Goal: Information Seeking & Learning: Learn about a topic

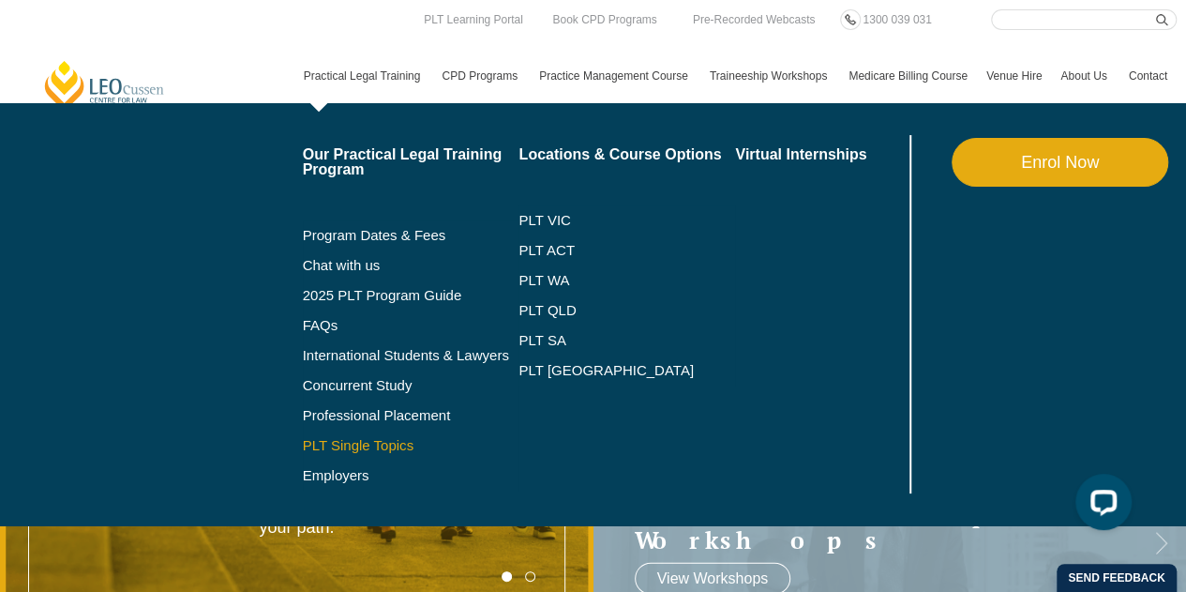
click at [356, 448] on link "PLT Single Topics" at bounding box center [411, 445] width 217 height 15
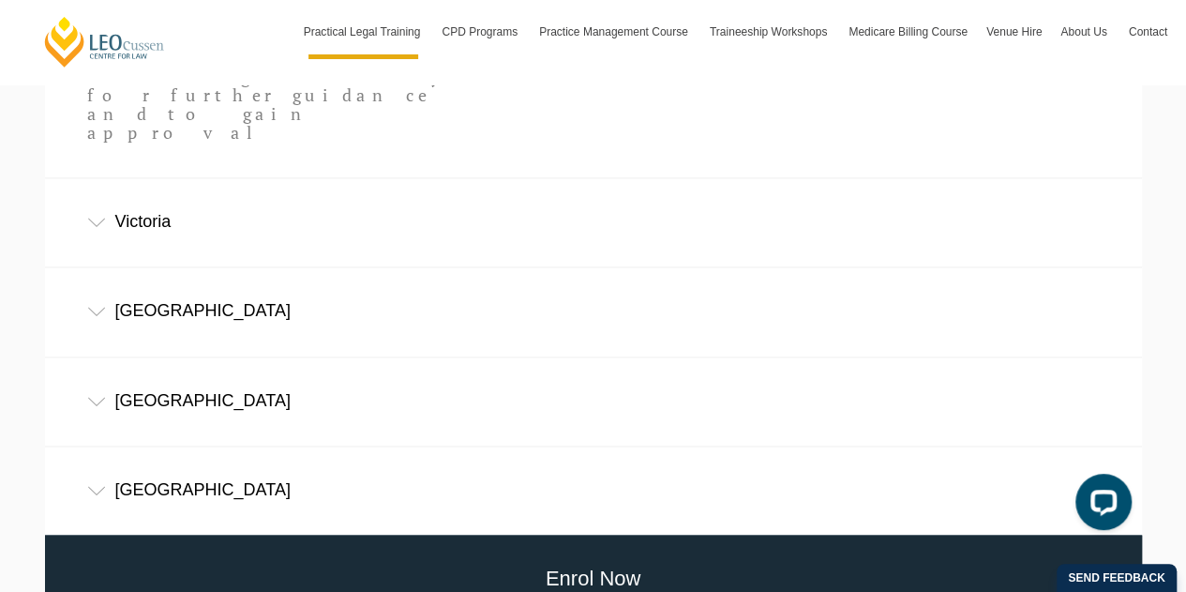
scroll to position [1406, 0]
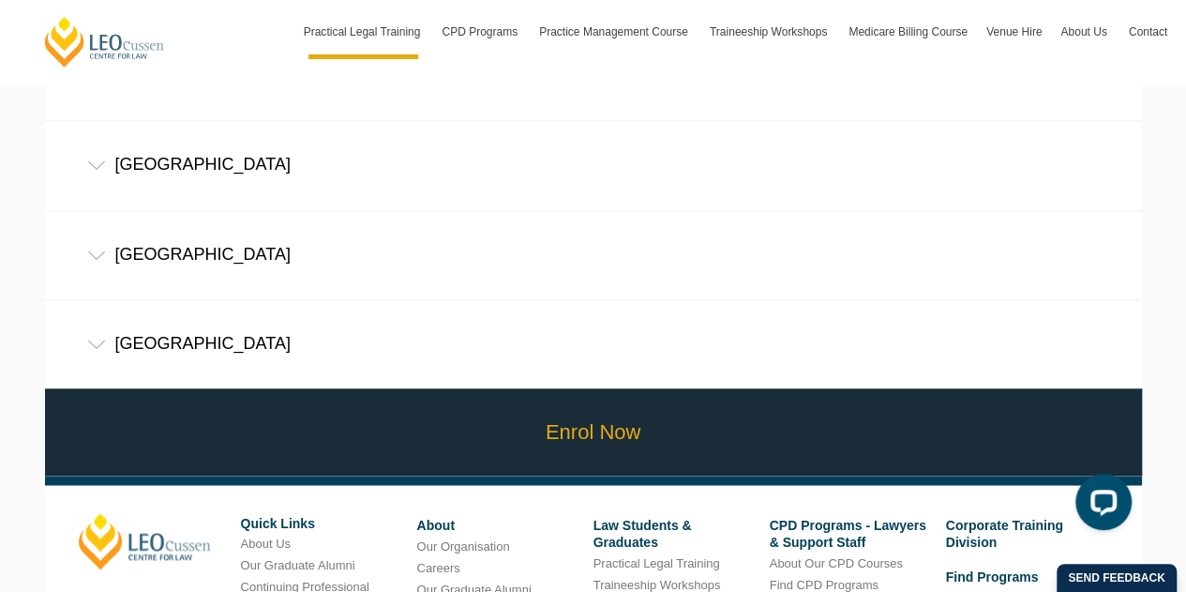
click at [497, 388] on link "Enrol Now" at bounding box center [593, 431] width 1106 height 87
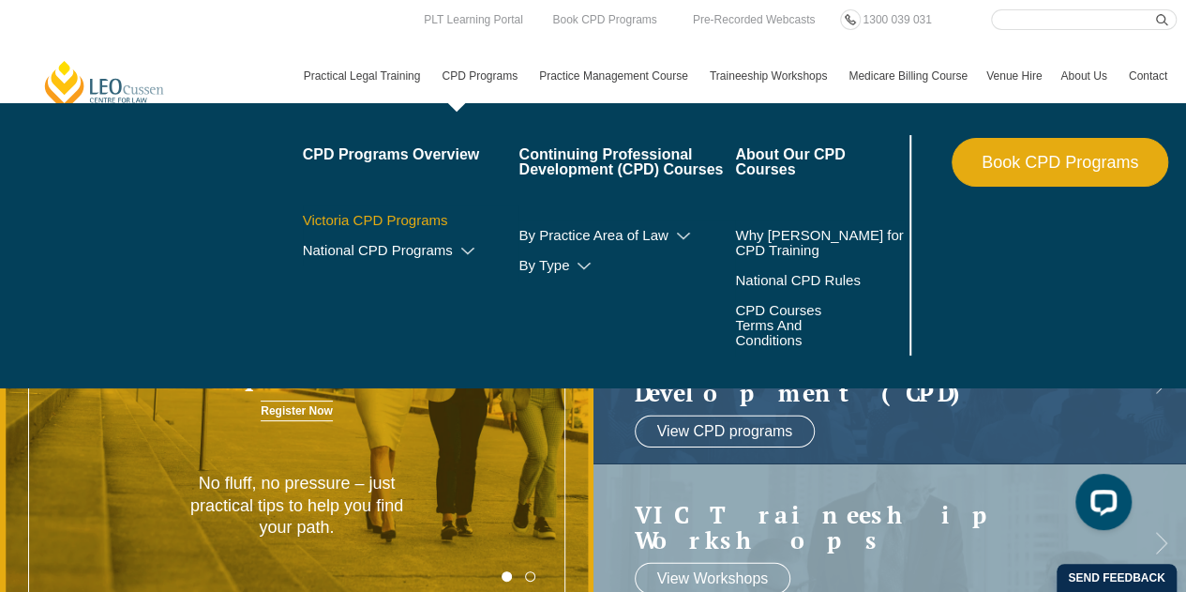
click at [385, 215] on link "Victoria CPD Programs" at bounding box center [411, 220] width 217 height 15
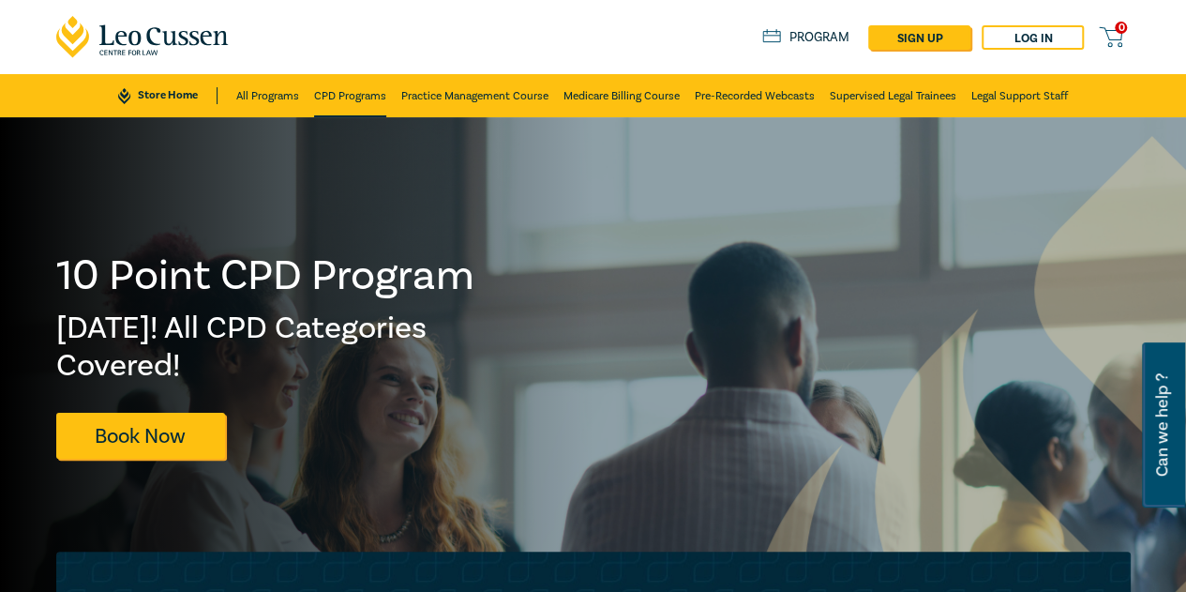
click at [356, 94] on link "CPD Programs" at bounding box center [350, 95] width 72 height 43
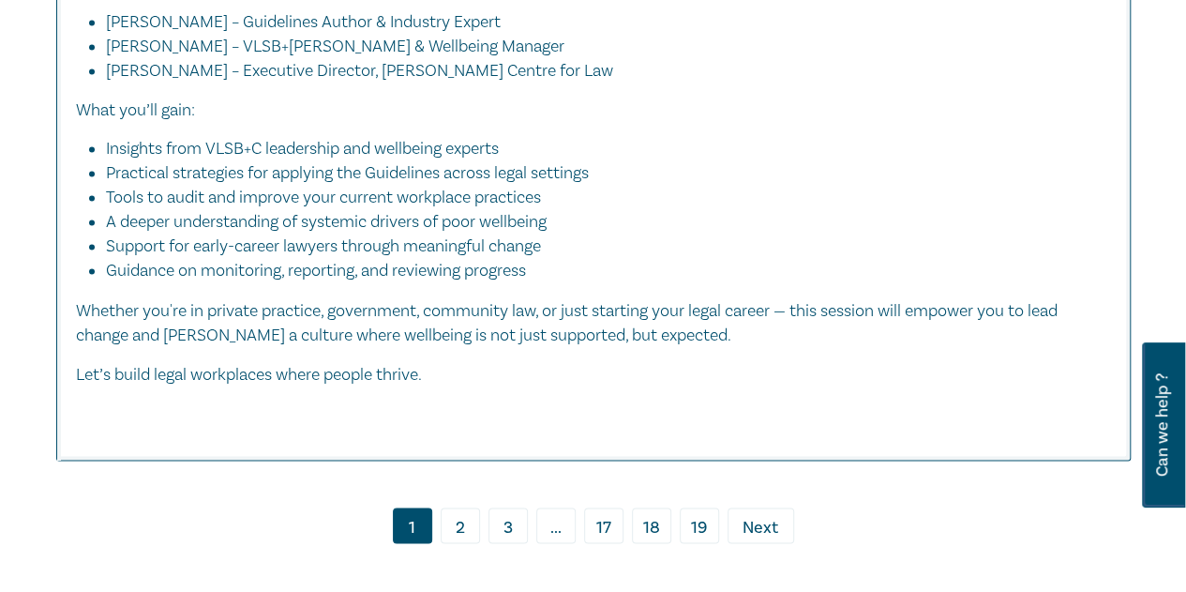
scroll to position [8813, 0]
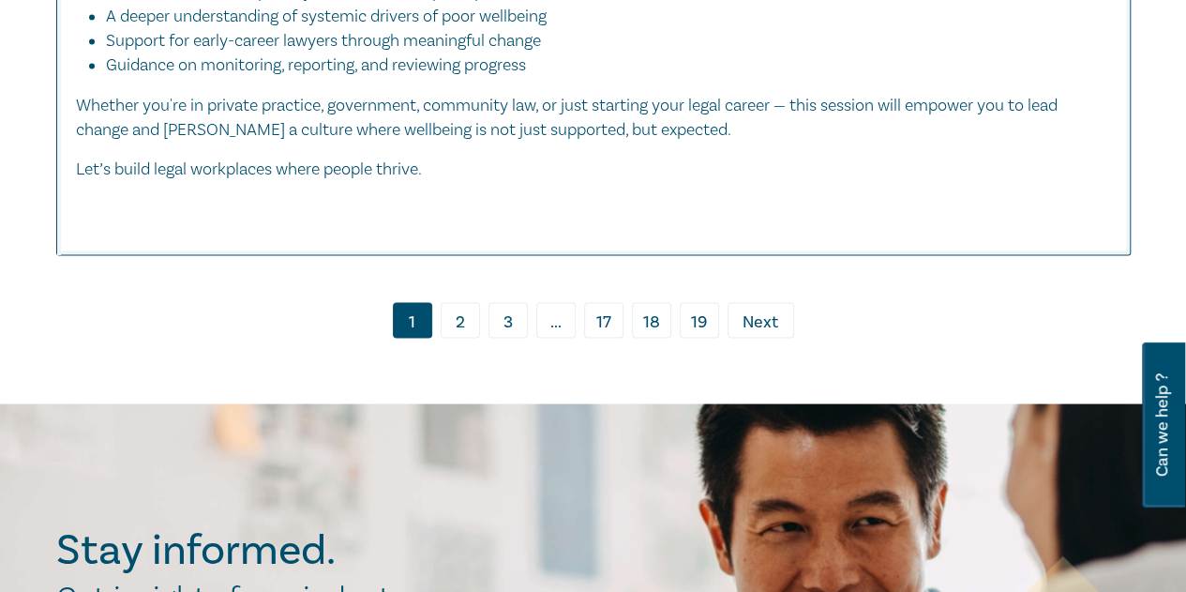
click at [452, 338] on link "2" at bounding box center [460, 320] width 39 height 36
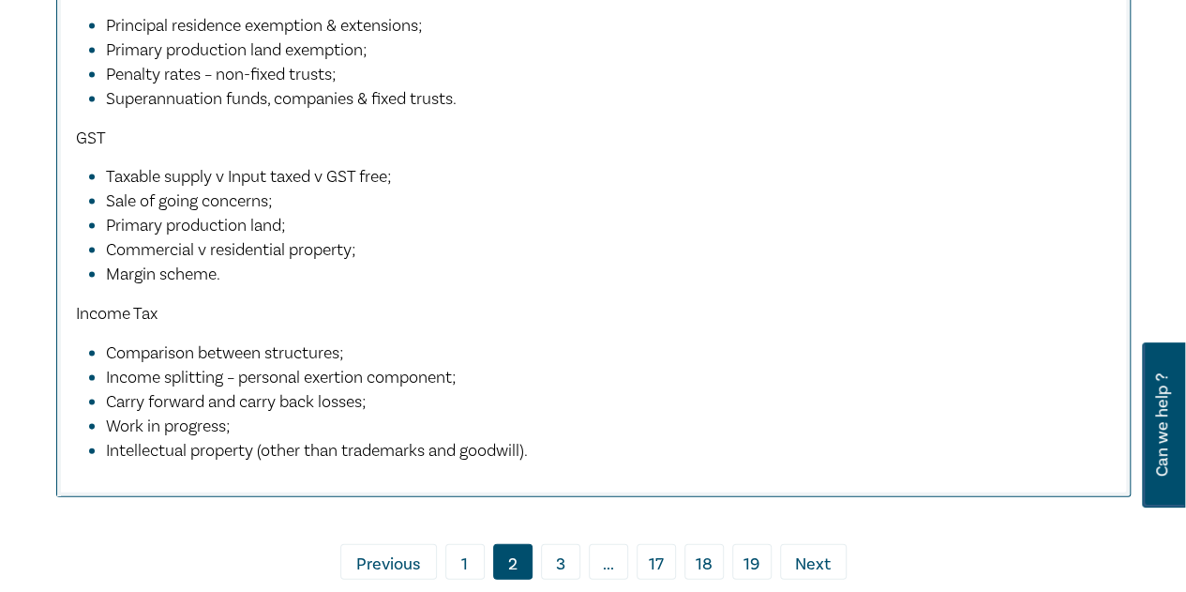
scroll to position [9282, 0]
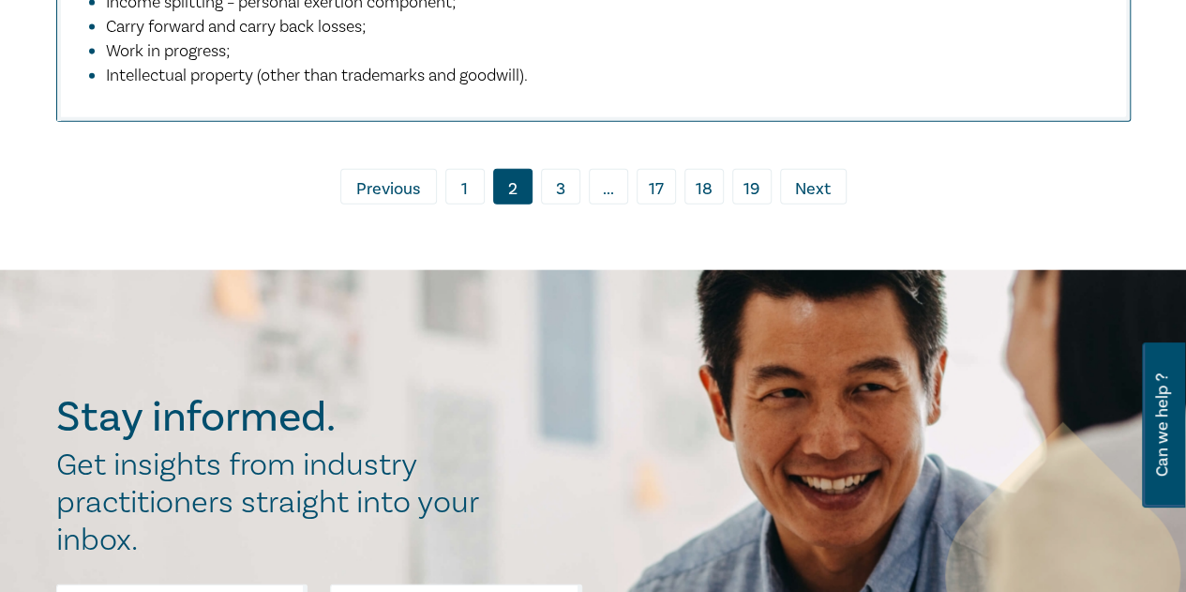
click at [476, 204] on link "1" at bounding box center [464, 187] width 39 height 36
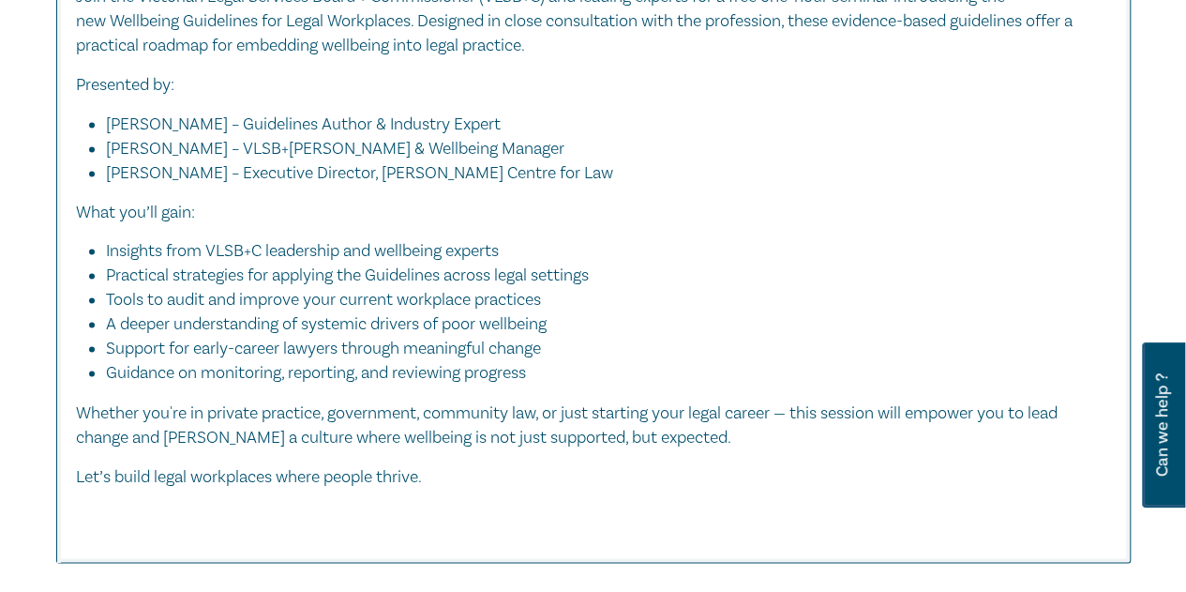
scroll to position [8258, 0]
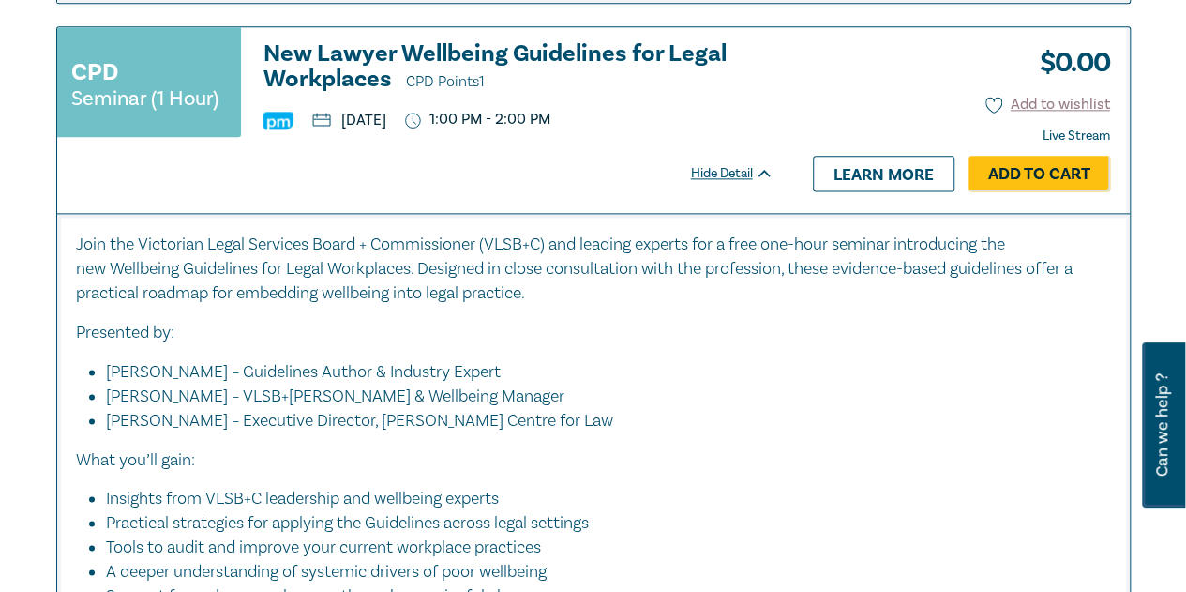
click at [347, 84] on h3 "New Lawyer Wellbeing Guidelines for Legal Workplaces CPD Points 1" at bounding box center [518, 67] width 510 height 53
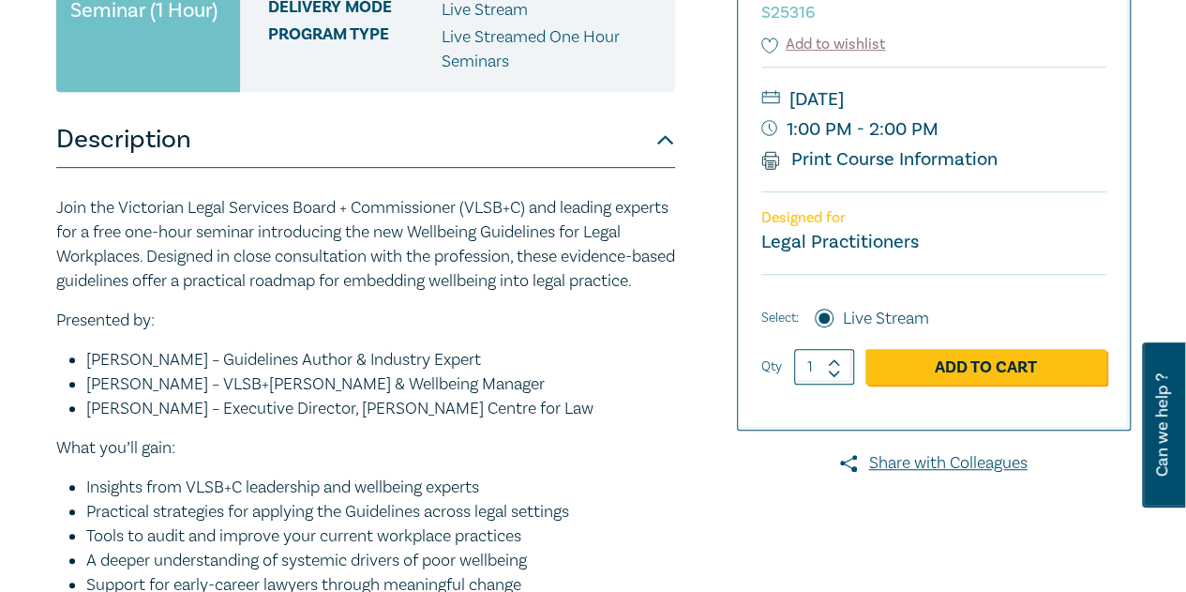
scroll to position [94, 0]
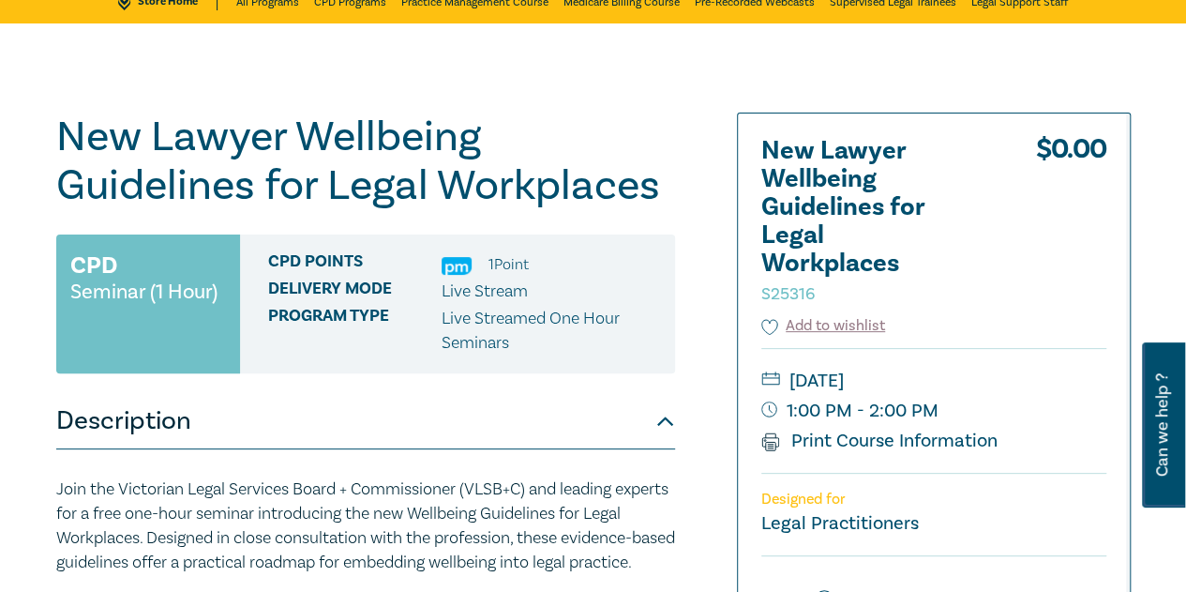
click at [424, 485] on p "Join the Victorian Legal Services Board + Commissioner (VLSB+C) and leading exp…" at bounding box center [365, 526] width 619 height 98
